Goal: Task Accomplishment & Management: Manage account settings

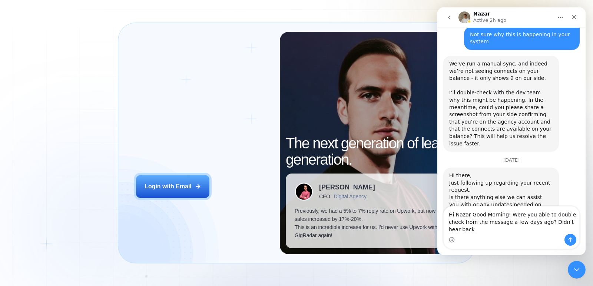
scroll to position [418, 0]
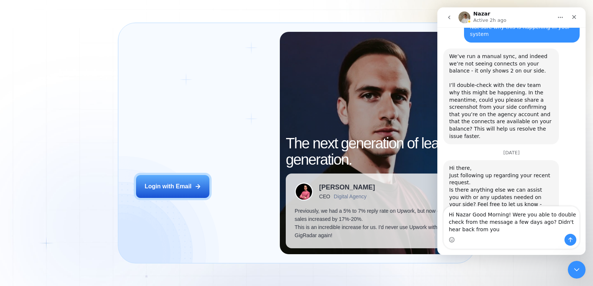
type textarea "Hi Nazar Good Morning! Were you able to double check from the message a few day…"
click at [571, 241] on icon "Send a message…" at bounding box center [570, 240] width 6 height 6
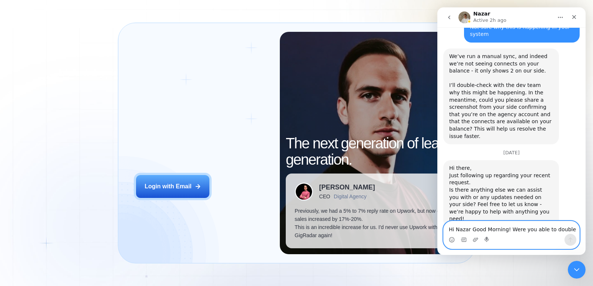
scroll to position [450, 0]
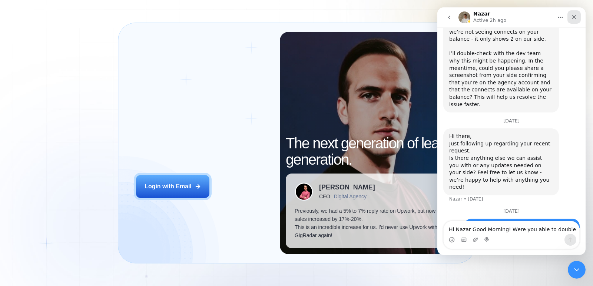
click at [573, 14] on icon "Close" at bounding box center [574, 17] width 6 height 6
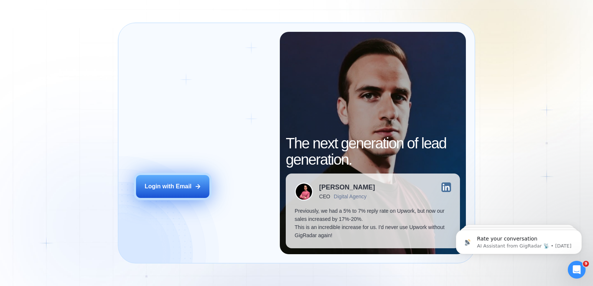
click at [179, 184] on div "Login with Email" at bounding box center [168, 187] width 47 height 8
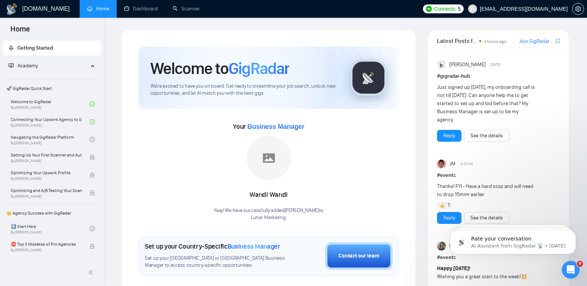
click at [248, 34] on div "Welcome to GigRadar We're excited to have you on board. Get ready to streamline…" at bounding box center [269, 277] width 295 height 494
click at [139, 7] on link "Dashboard" at bounding box center [141, 9] width 34 height 6
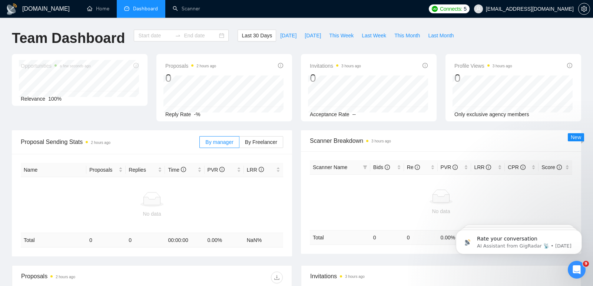
type input "2025-08-23"
type input "2025-09-22"
